Goal: Transaction & Acquisition: Purchase product/service

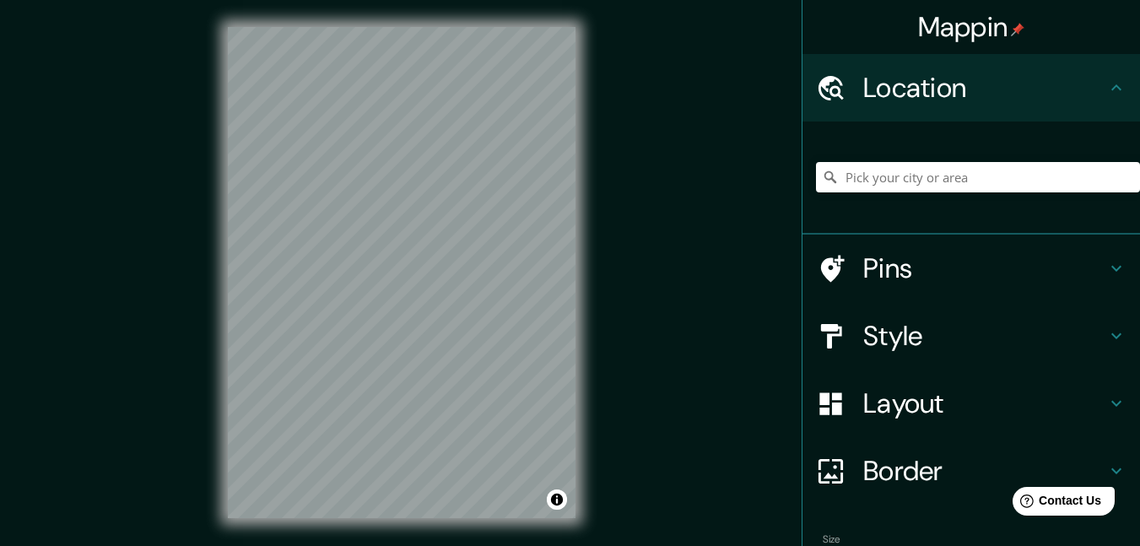
click at [616, 131] on div "Mappin Location Pins Style Layout Border Choose a border. Hint : you can make l…" at bounding box center [570, 286] width 1140 height 572
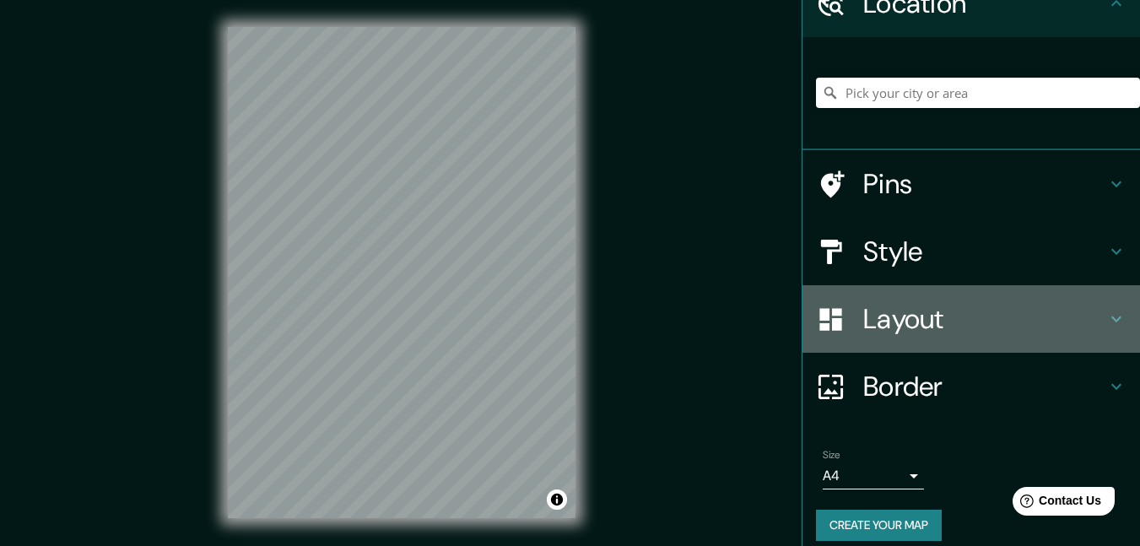
click at [911, 309] on h4 "Layout" at bounding box center [984, 319] width 243 height 34
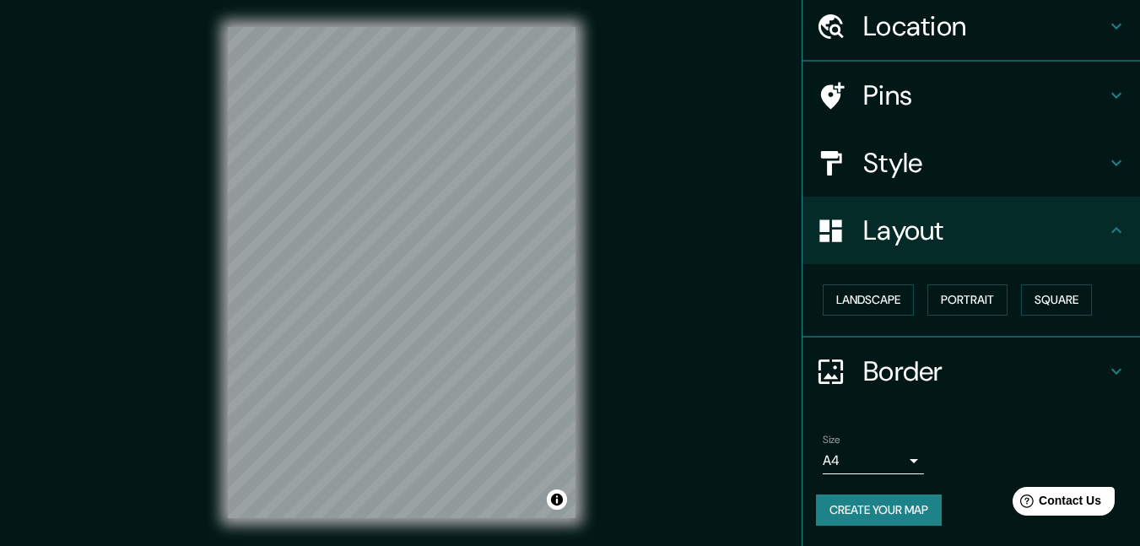
scroll to position [61, 0]
click at [1033, 297] on button "Square" at bounding box center [1056, 300] width 71 height 31
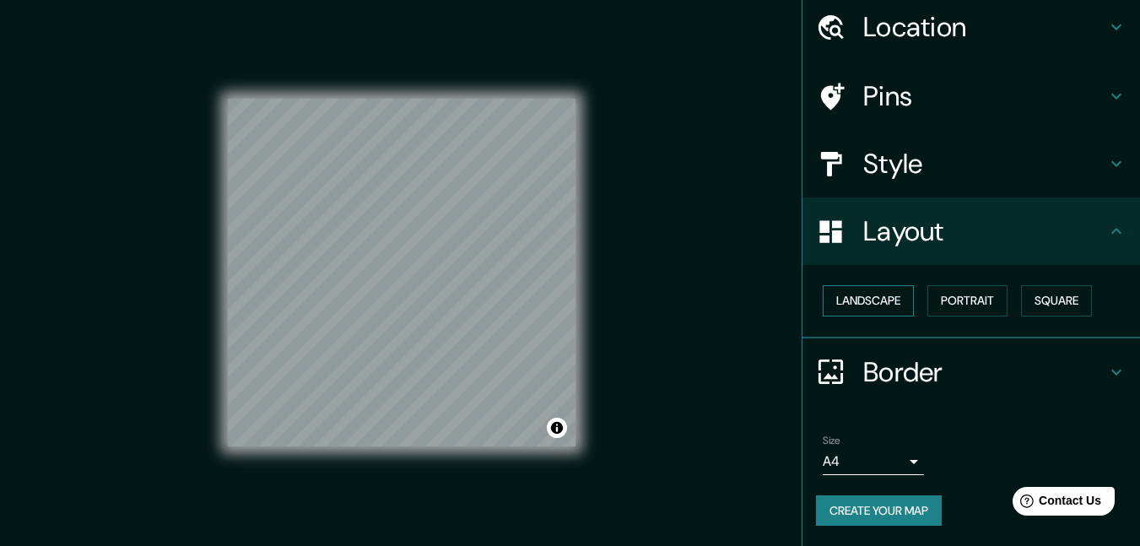
click at [868, 289] on button "Landscape" at bounding box center [868, 300] width 91 height 31
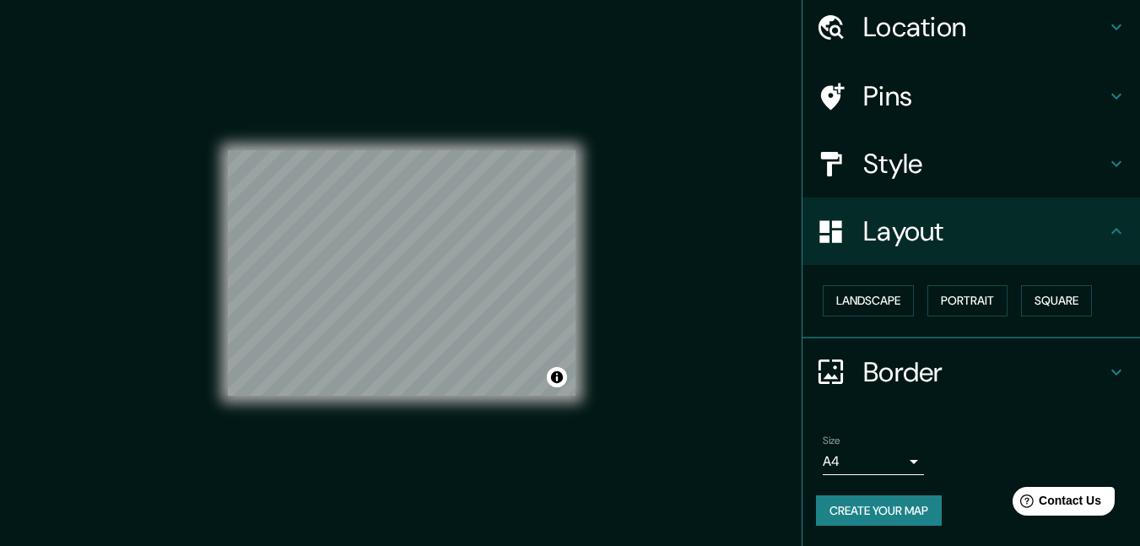
click at [940, 281] on div "Landscape [GEOGRAPHIC_DATA]" at bounding box center [978, 300] width 324 height 45
click at [947, 288] on button "Portrait" at bounding box center [967, 300] width 80 height 31
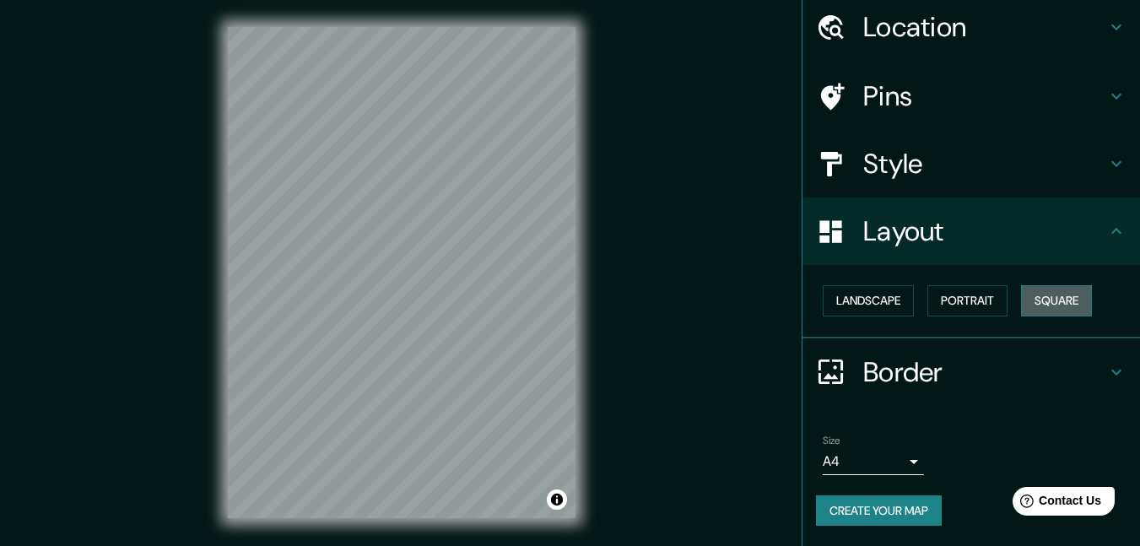
click at [1039, 300] on button "Square" at bounding box center [1056, 300] width 71 height 31
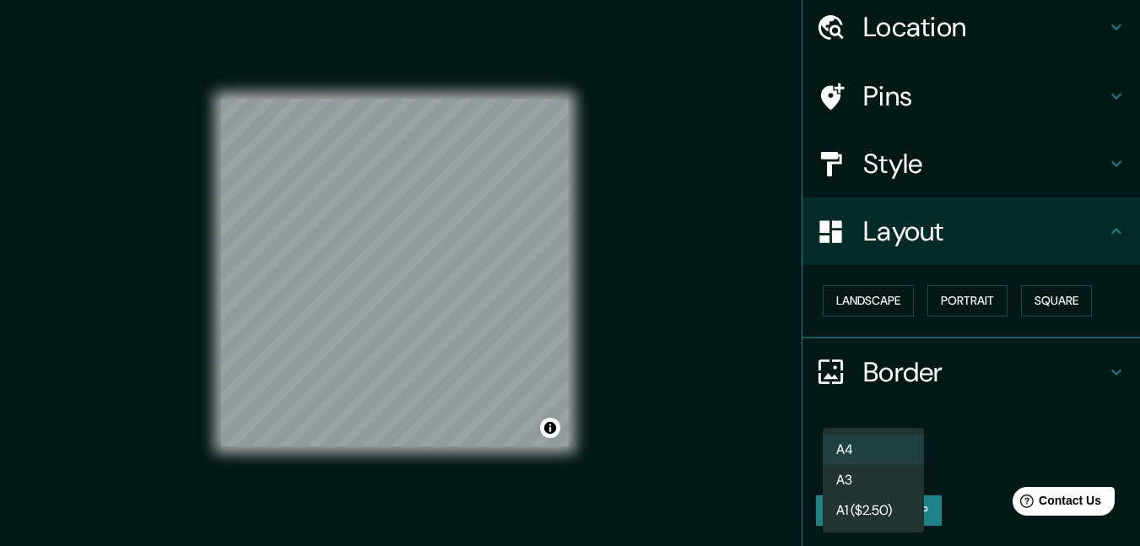
click at [892, 456] on body "Mappin Location Pins Style Layout Landscape Portrait Square Border Choose a bor…" at bounding box center [570, 273] width 1140 height 546
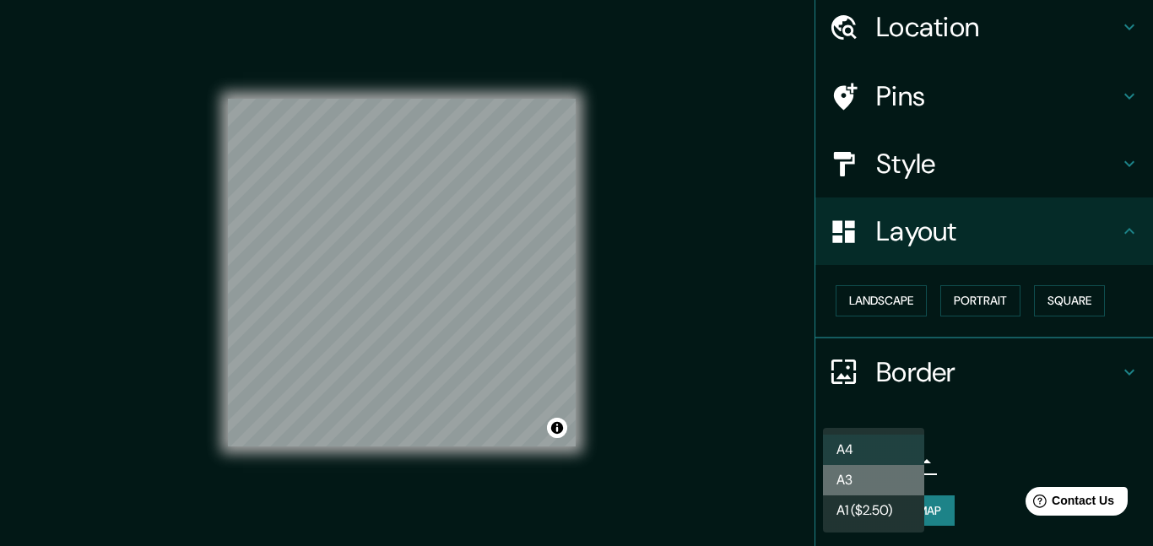
click at [872, 481] on li "A3" at bounding box center [873, 480] width 101 height 30
type input "a4"
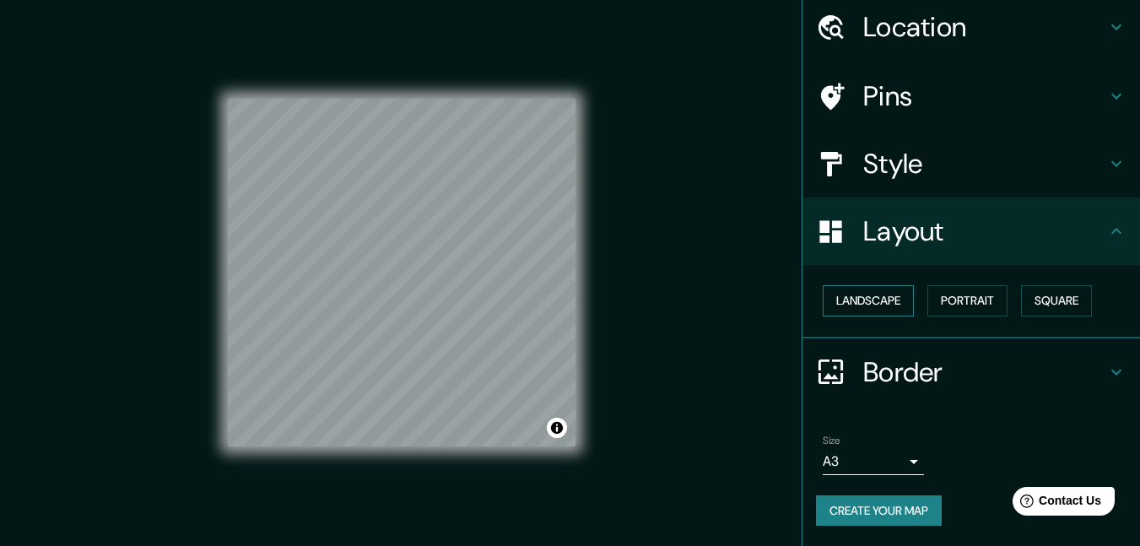
click at [886, 302] on button "Landscape" at bounding box center [868, 300] width 91 height 31
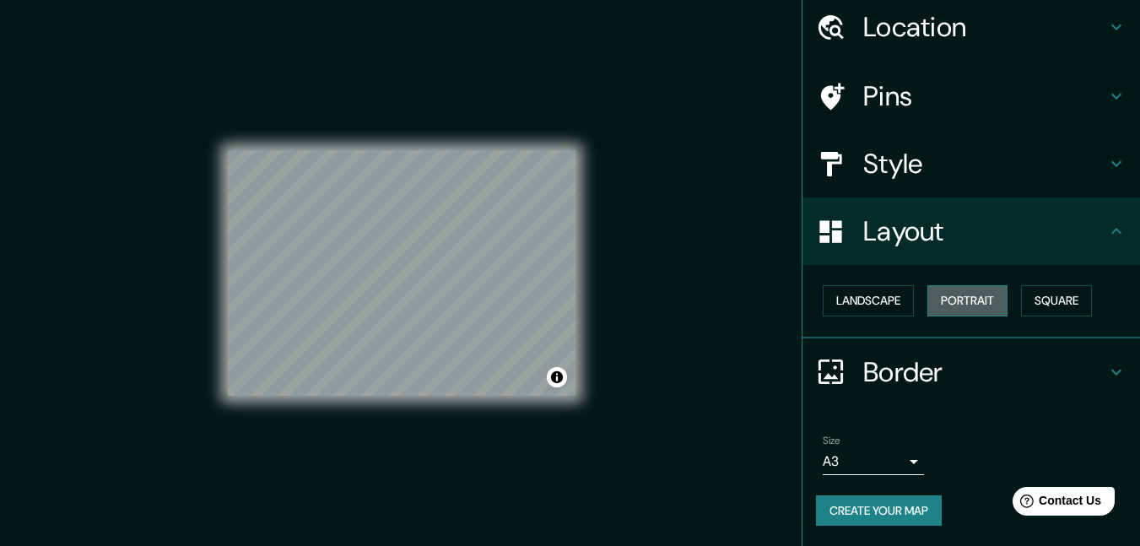
click at [942, 302] on button "Portrait" at bounding box center [967, 300] width 80 height 31
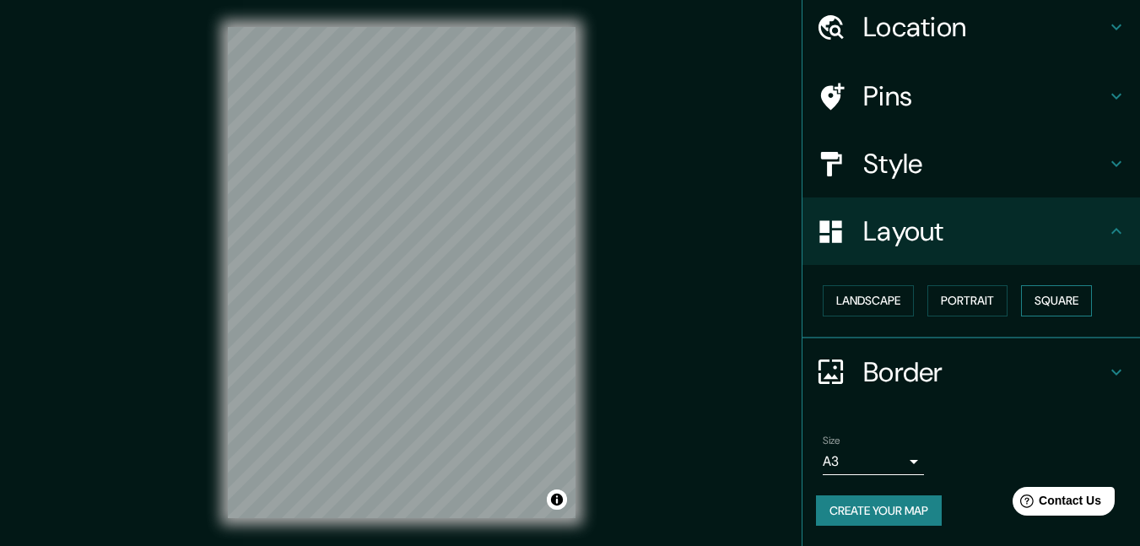
click at [1034, 297] on button "Square" at bounding box center [1056, 300] width 71 height 31
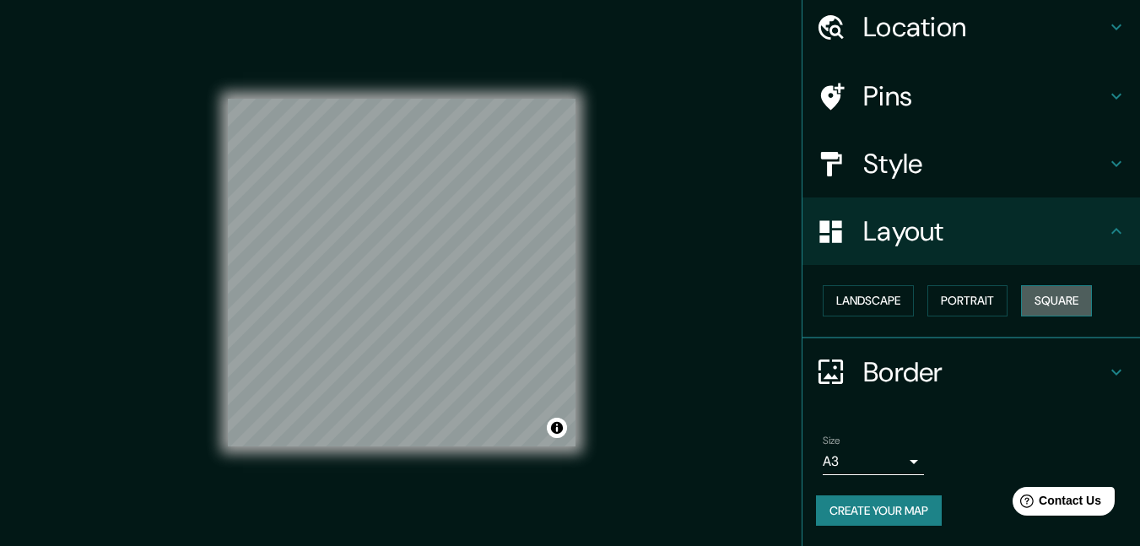
click at [1034, 297] on button "Square" at bounding box center [1056, 300] width 71 height 31
click at [988, 292] on button "Portrait" at bounding box center [967, 300] width 80 height 31
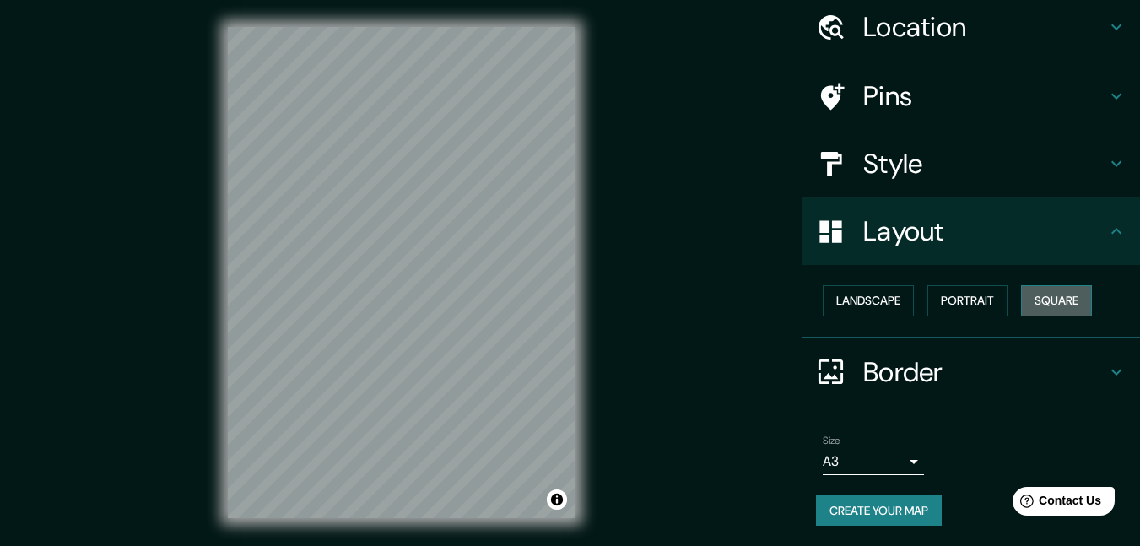
click at [1061, 294] on button "Square" at bounding box center [1056, 300] width 71 height 31
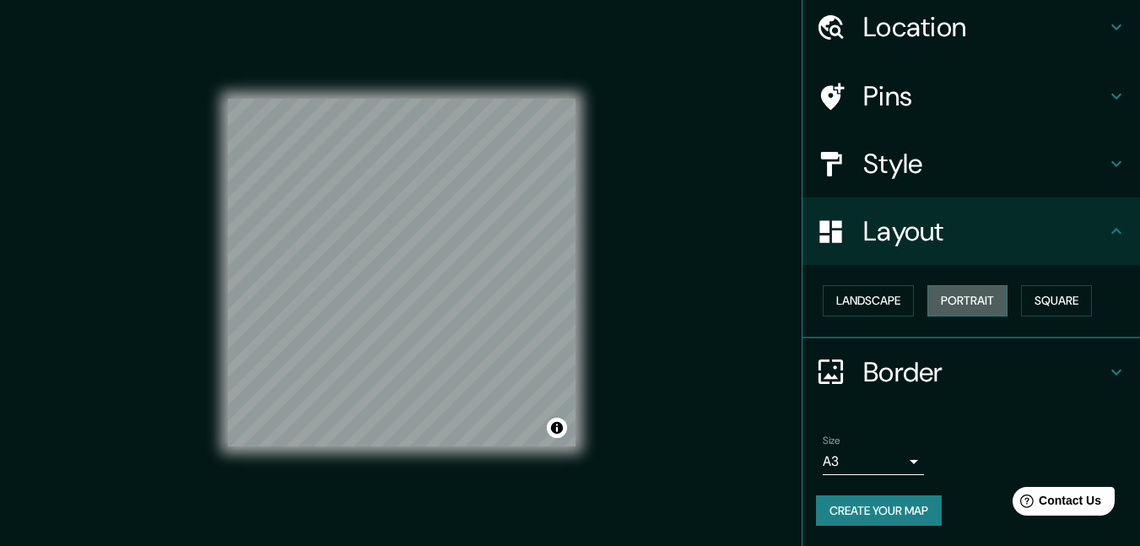
click at [967, 304] on button "Portrait" at bounding box center [967, 300] width 80 height 31
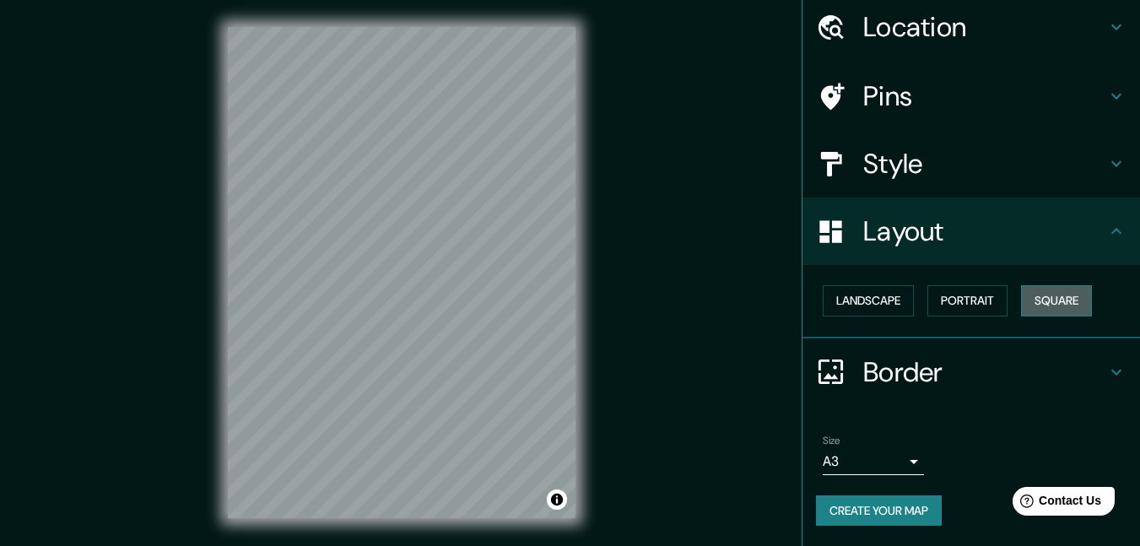
click at [1049, 305] on button "Square" at bounding box center [1056, 300] width 71 height 31
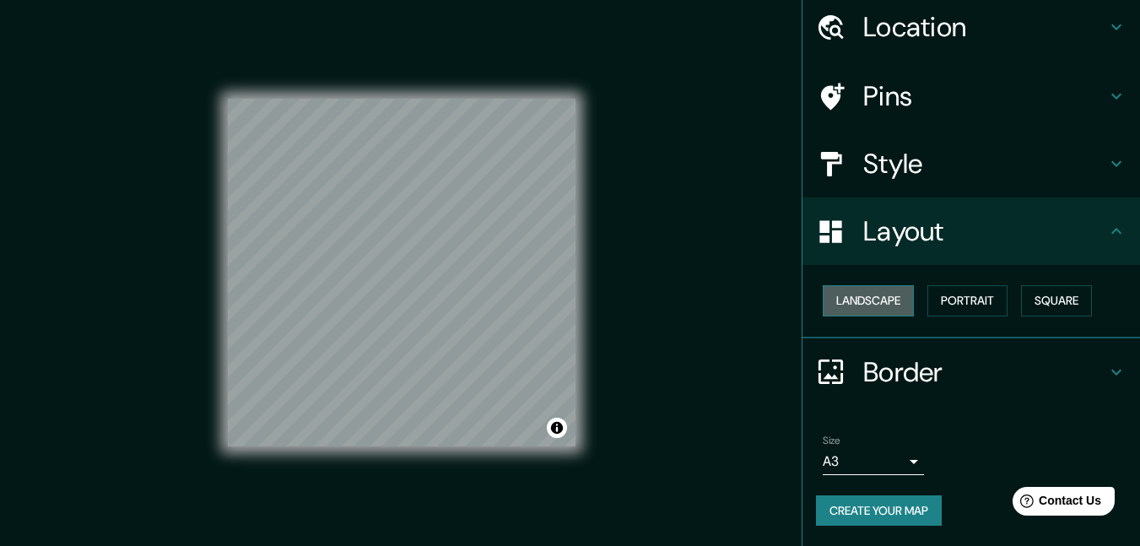
click at [874, 304] on button "Landscape" at bounding box center [868, 300] width 91 height 31
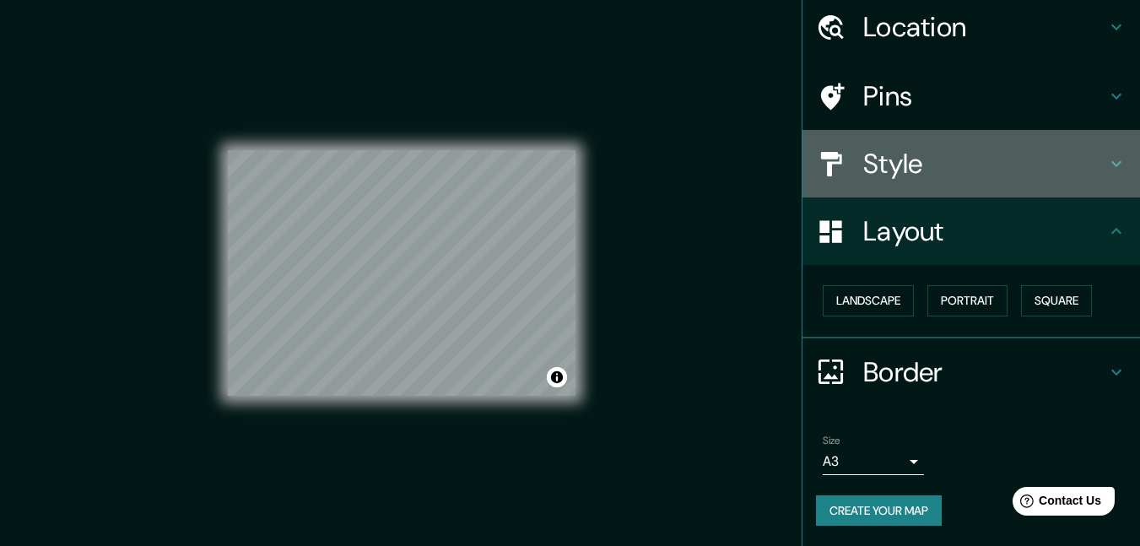
click at [915, 159] on h4 "Style" at bounding box center [984, 164] width 243 height 34
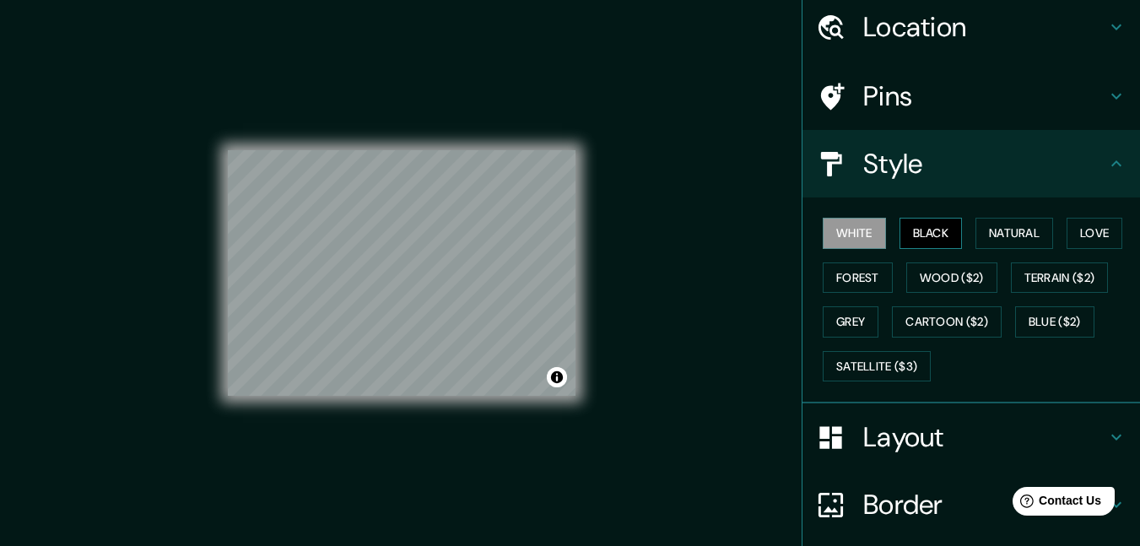
click at [899, 234] on button "Black" at bounding box center [930, 233] width 63 height 31
click at [849, 228] on button "White" at bounding box center [854, 233] width 63 height 31
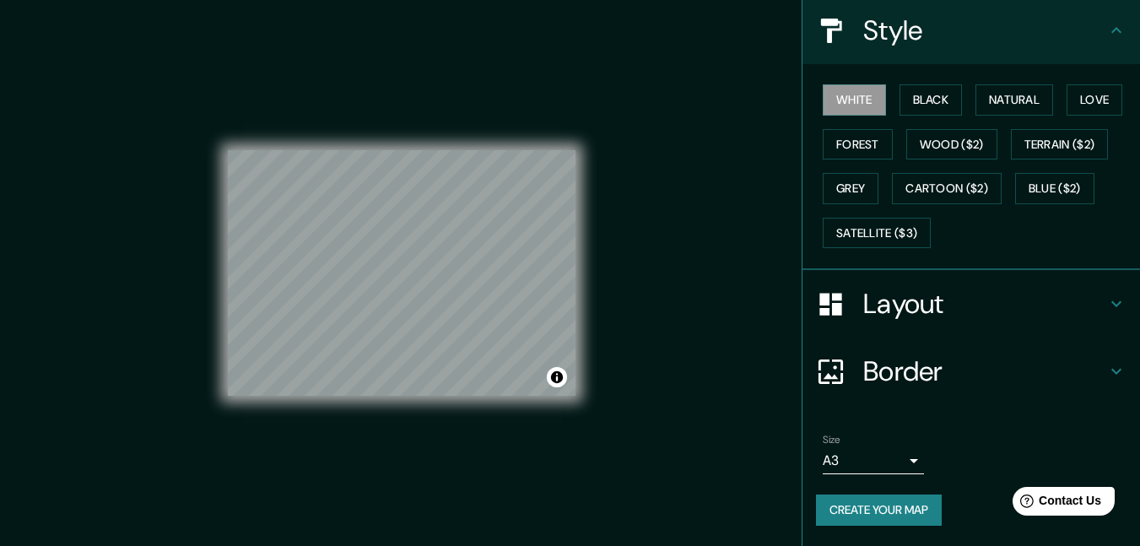
click at [877, 505] on button "Create your map" at bounding box center [879, 509] width 126 height 31
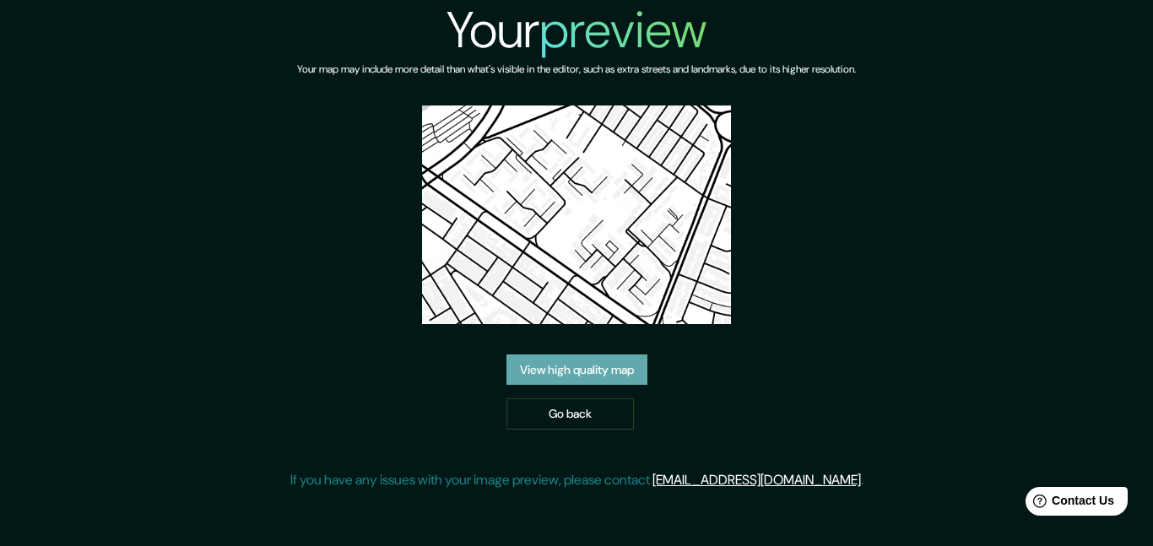
click at [592, 359] on link "View high quality map" at bounding box center [576, 369] width 141 height 31
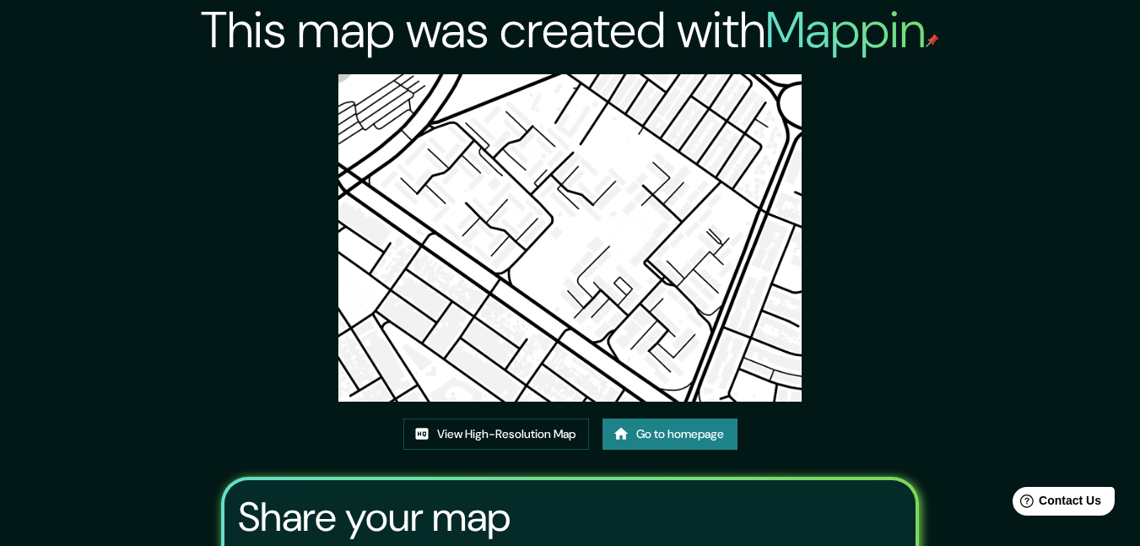
drag, startPoint x: 586, startPoint y: 293, endPoint x: 560, endPoint y: 276, distance: 31.1
click at [560, 276] on img at bounding box center [569, 237] width 463 height 327
